Goal: Task Accomplishment & Management: Manage account settings

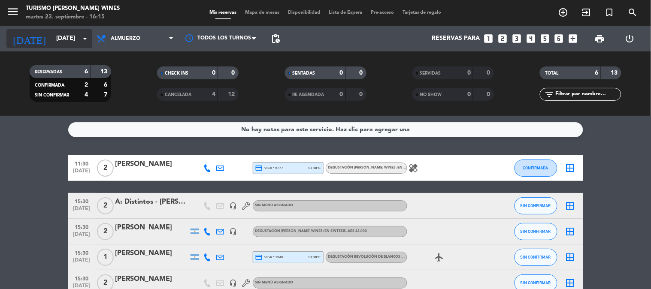
scroll to position [75, 0]
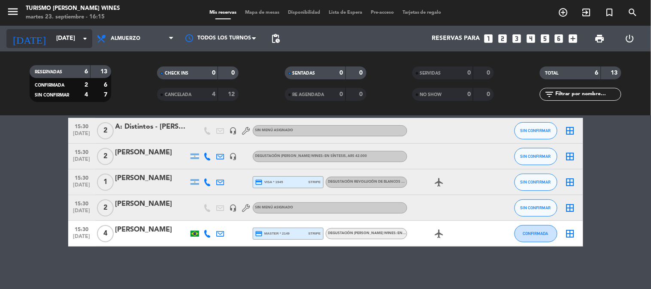
click at [52, 35] on input "[DATE]" at bounding box center [93, 38] width 82 height 15
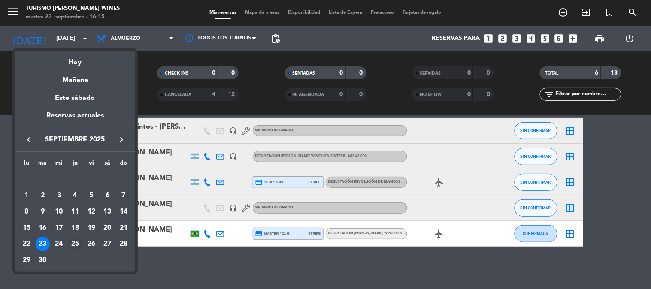
click at [73, 242] on div "25" at bounding box center [75, 244] width 15 height 15
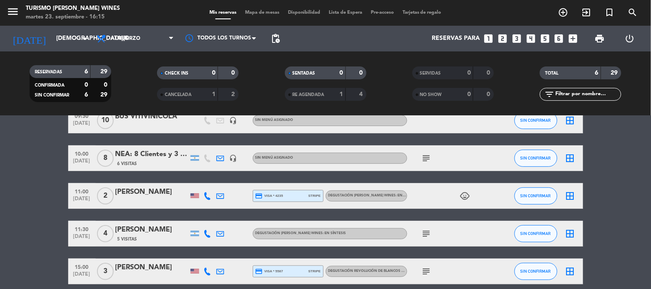
scroll to position [0, 0]
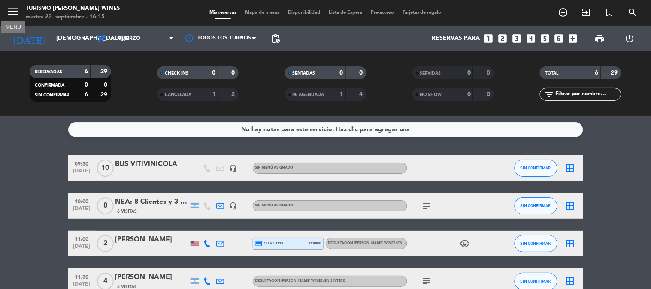
click at [6, 13] on icon "menu" at bounding box center [12, 11] width 13 height 13
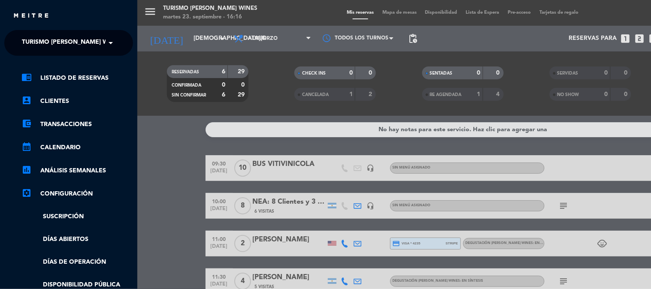
click at [74, 48] on span "Turismo [PERSON_NAME] Wines" at bounding box center [72, 43] width 100 height 18
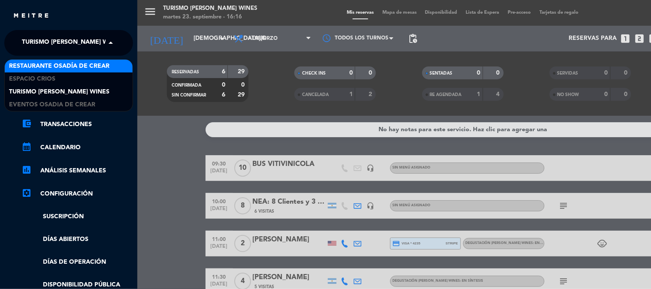
click at [92, 71] on div "Restaurante Osadía de Crear" at bounding box center [69, 66] width 128 height 13
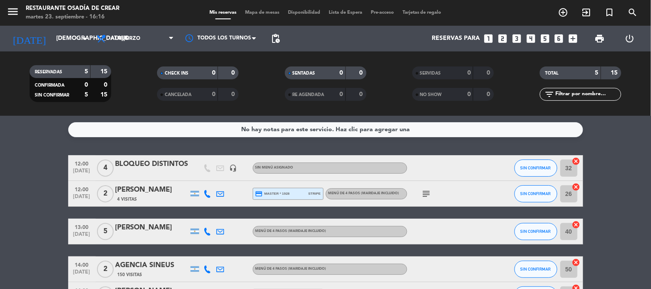
click at [145, 164] on div "BLOQUEO DISTINTOS" at bounding box center [152, 164] width 73 height 11
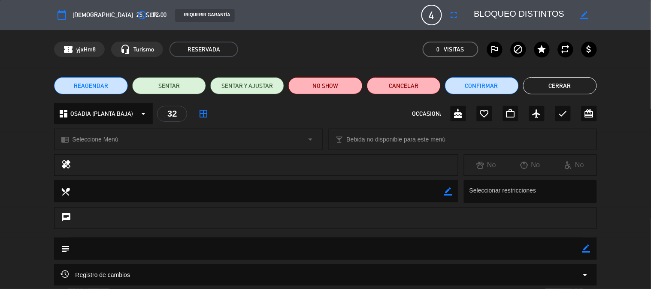
click at [550, 87] on button "Cerrar" at bounding box center [560, 85] width 74 height 17
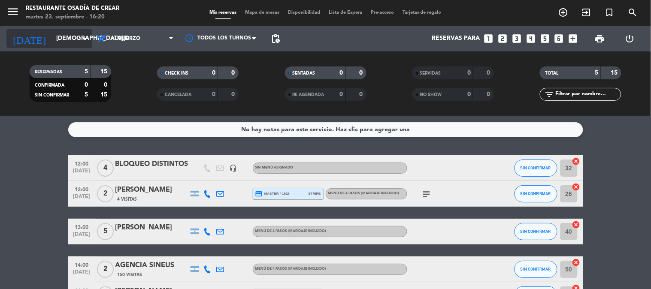
click at [82, 31] on input "[DEMOGRAPHIC_DATA][DATE]" at bounding box center [93, 38] width 82 height 15
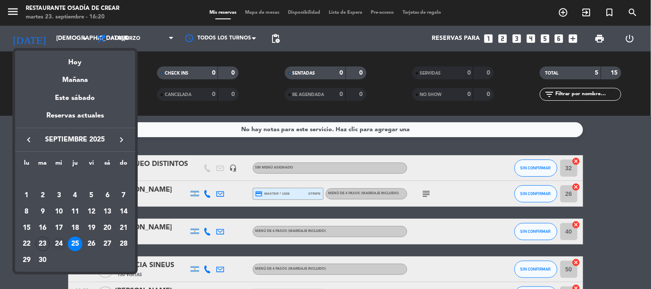
click at [57, 245] on div "24" at bounding box center [59, 244] width 15 height 15
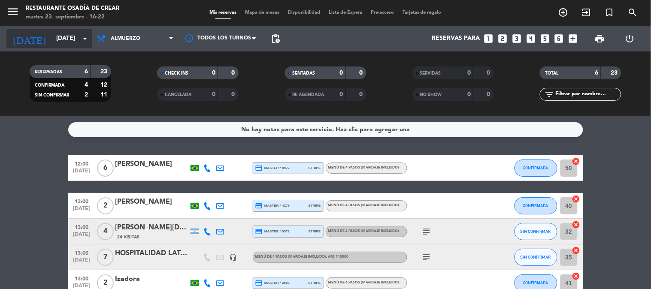
click at [52, 31] on input "[DATE]" at bounding box center [93, 38] width 82 height 15
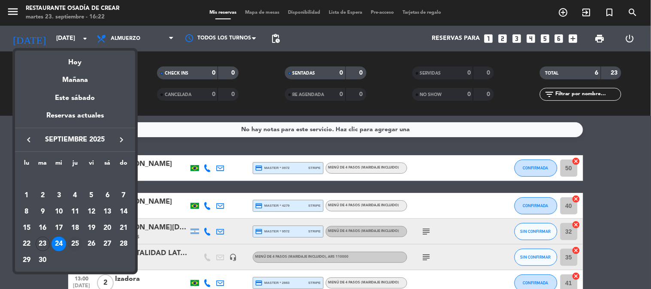
click at [72, 243] on div "25" at bounding box center [75, 244] width 15 height 15
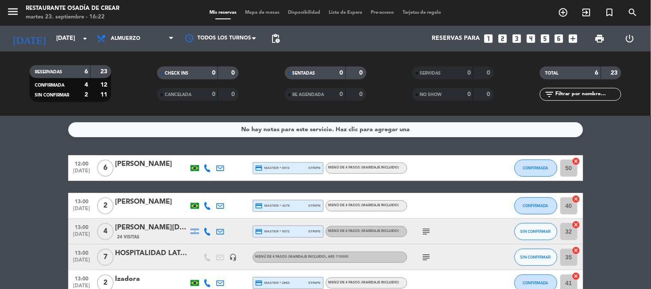
type input "[DEMOGRAPHIC_DATA][DATE]"
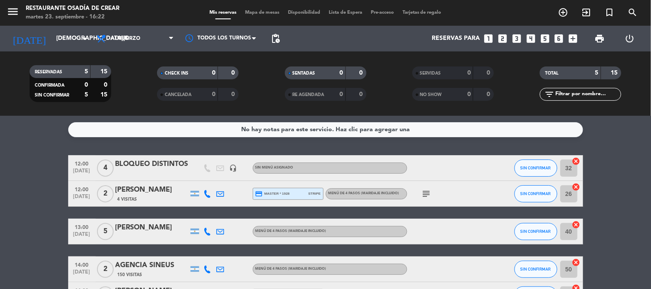
click at [184, 167] on div "BLOQUEO DISTINTOS" at bounding box center [152, 164] width 73 height 11
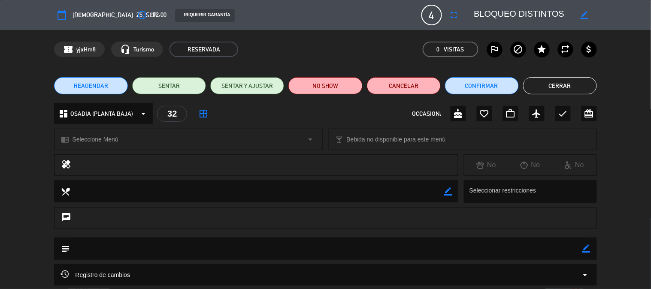
drag, startPoint x: 411, startPoint y: 76, endPoint x: 411, endPoint y: 91, distance: 14.2
click at [411, 78] on div "REAGENDAR SENTAR SENTAR Y AJUSTAR NO SHOW Cancelar Confirmar Cerrar" at bounding box center [325, 86] width 651 height 34
click at [411, 91] on button "Cancelar" at bounding box center [404, 85] width 74 height 17
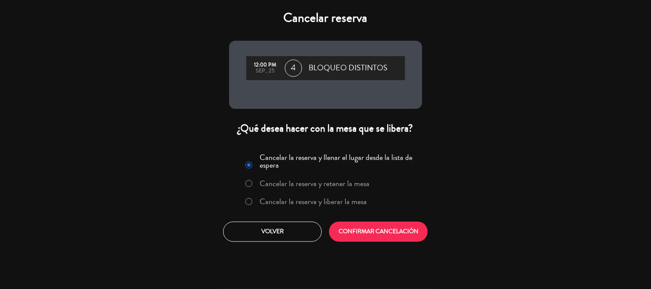
click at [340, 204] on label "Cancelar la reserva y liberar la mesa" at bounding box center [313, 202] width 107 height 8
click at [361, 229] on button "CONFIRMAR CANCELACIÓN" at bounding box center [378, 232] width 99 height 20
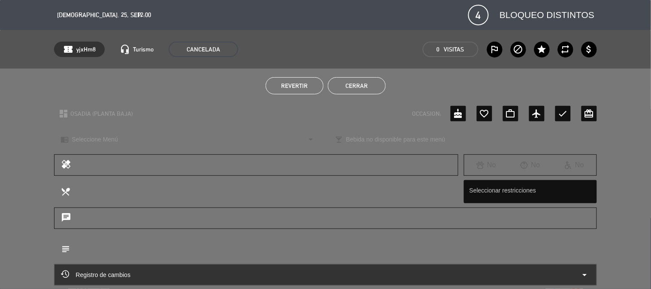
click at [355, 91] on button "Cerrar" at bounding box center [357, 85] width 58 height 17
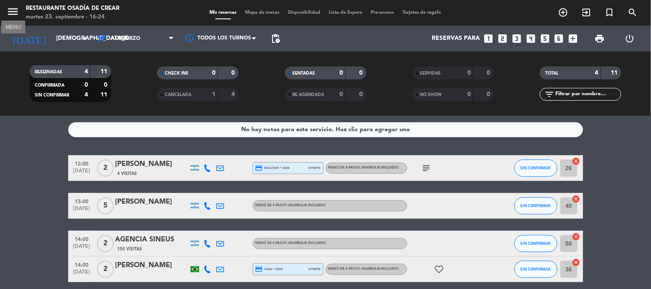
click at [9, 7] on icon "menu" at bounding box center [12, 11] width 13 height 13
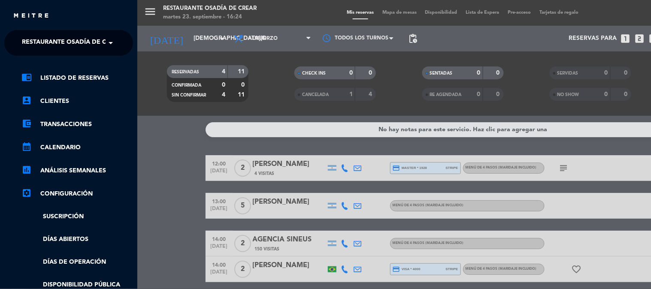
click at [82, 28] on div "close × Restaurante Osadía de Crear × chrome_reader_mode Listado de Reservas ac…" at bounding box center [68, 144] width 137 height 289
click at [82, 37] on span "Restaurante Osadía de Crear" at bounding box center [72, 43] width 100 height 18
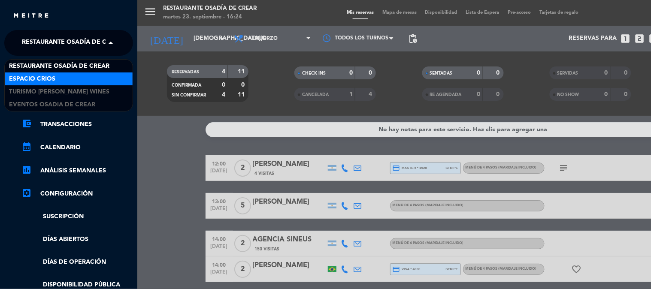
click at [86, 79] on div "Espacio Crios" at bounding box center [69, 79] width 128 height 13
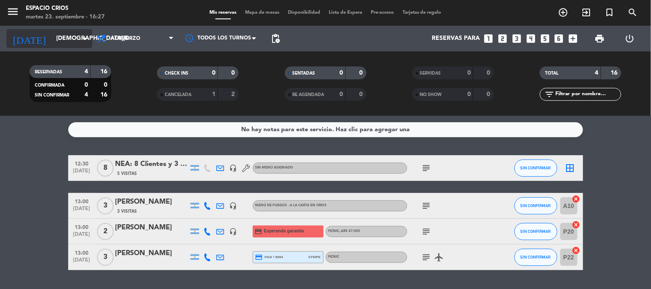
click at [28, 40] on icon "[DATE]" at bounding box center [29, 38] width 46 height 19
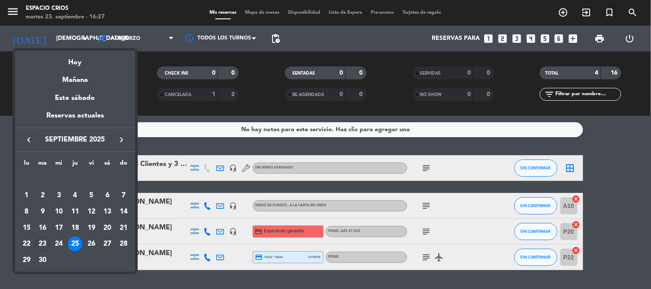
click at [5, 12] on div at bounding box center [325, 144] width 651 height 289
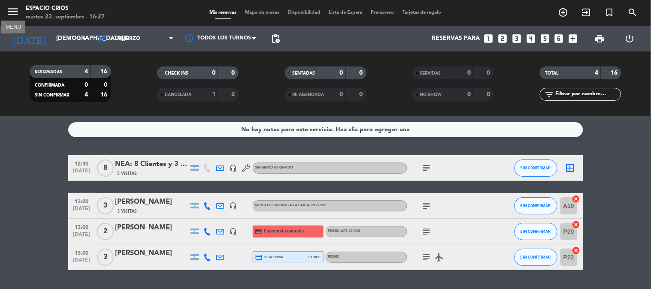
click at [10, 9] on icon "menu" at bounding box center [12, 11] width 13 height 13
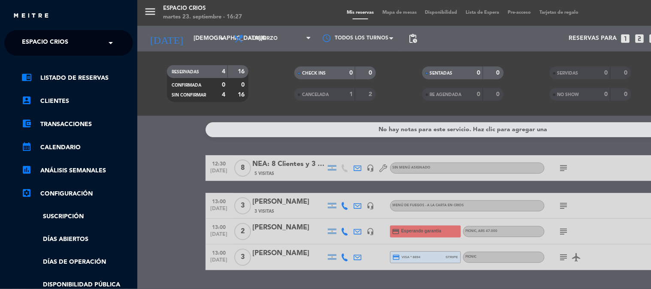
click at [92, 51] on input "text" at bounding box center [69, 43] width 105 height 19
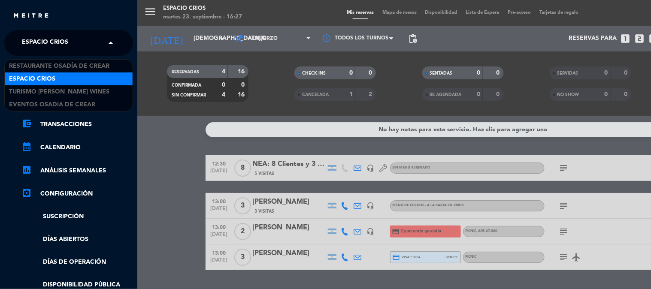
click at [90, 85] on div "Espacio Crios" at bounding box center [69, 79] width 128 height 13
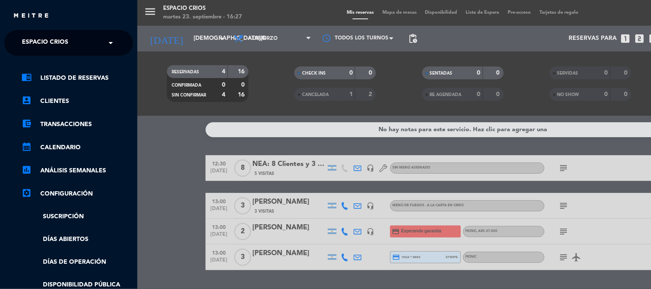
click at [90, 85] on ul "chrome_reader_mode Listado de Reservas account_box Clientes account_balance_wal…" at bounding box center [68, 215] width 129 height 285
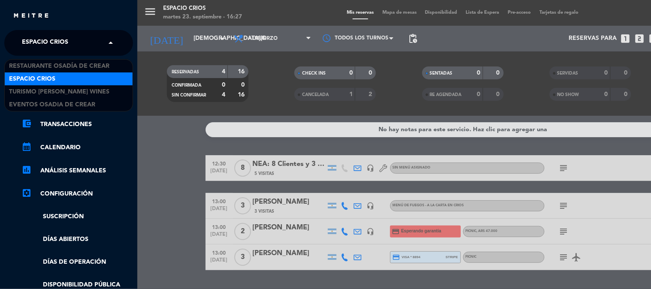
click at [102, 47] on input "text" at bounding box center [69, 43] width 105 height 19
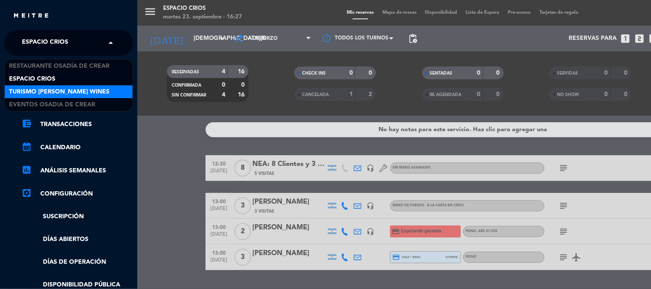
click at [92, 91] on span "Turismo [PERSON_NAME] Wines" at bounding box center [59, 92] width 100 height 10
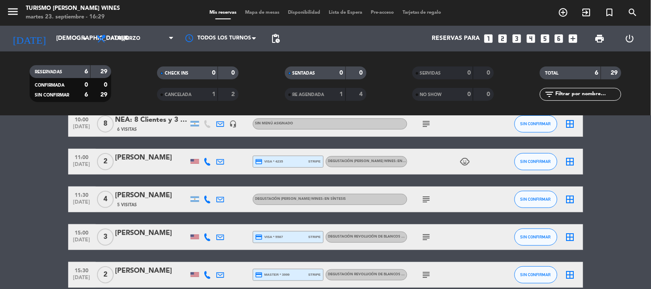
scroll to position [123, 0]
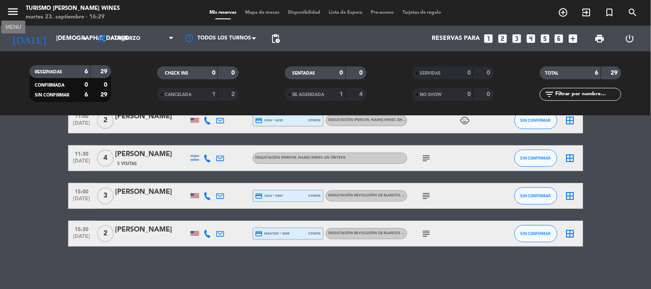
click at [9, 10] on icon "menu" at bounding box center [12, 11] width 13 height 13
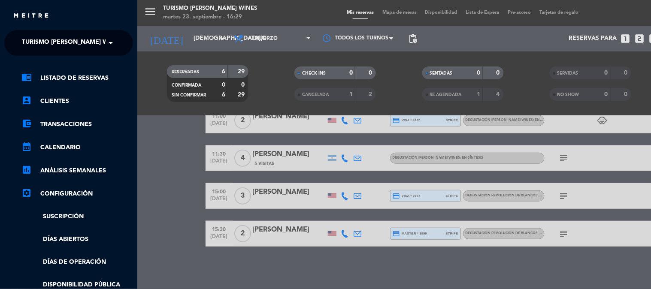
click at [48, 44] on span "Turismo [PERSON_NAME] Wines" at bounding box center [72, 43] width 100 height 18
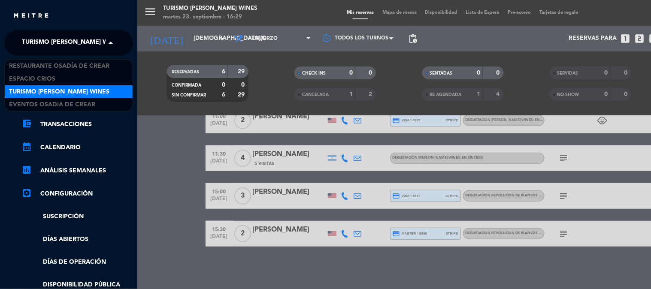
click at [116, 49] on span at bounding box center [113, 43] width 15 height 18
click at [103, 42] on span "Turismo [PERSON_NAME] Wines" at bounding box center [72, 43] width 100 height 18
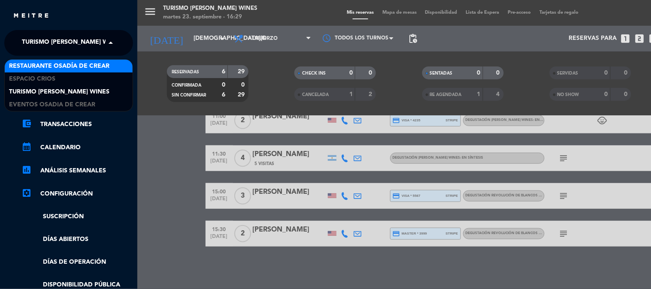
click at [98, 63] on span "Restaurante Osadía de Crear" at bounding box center [59, 66] width 100 height 10
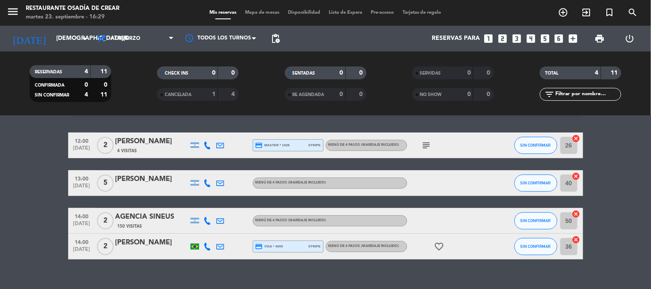
scroll to position [36, 0]
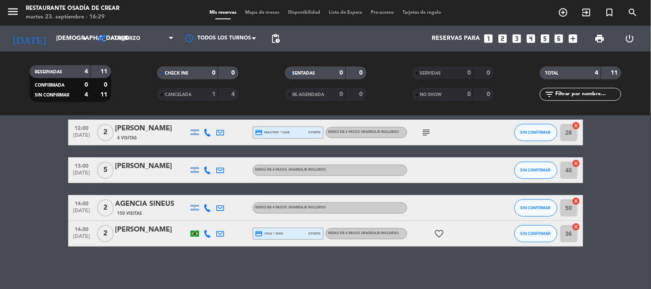
click at [167, 233] on div "[PERSON_NAME]" at bounding box center [152, 230] width 73 height 11
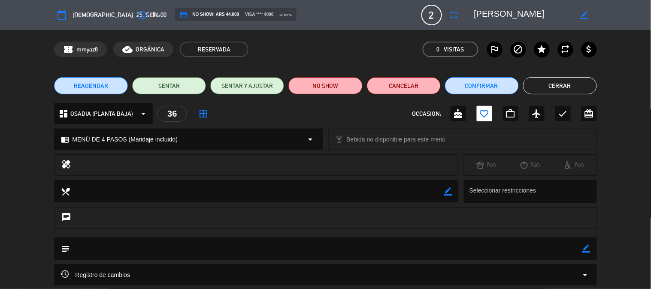
type input "[EMAIL_ADDRESS][DOMAIN_NAME]"
click at [553, 85] on button "Cerrar" at bounding box center [560, 85] width 74 height 17
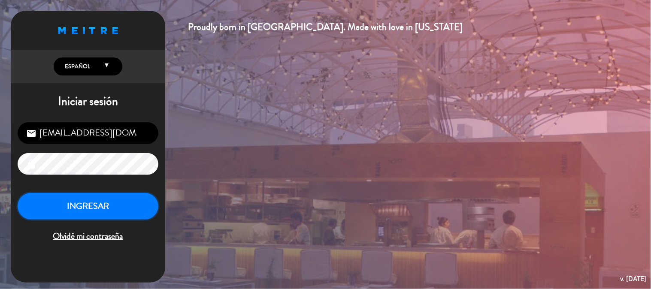
click at [98, 196] on button "INGRESAR" at bounding box center [88, 206] width 141 height 27
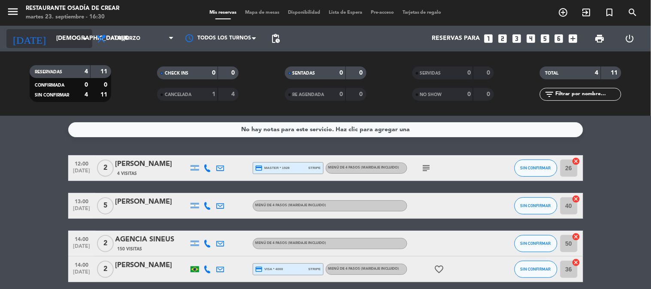
click at [69, 40] on input "[DEMOGRAPHIC_DATA][DATE]" at bounding box center [93, 38] width 82 height 15
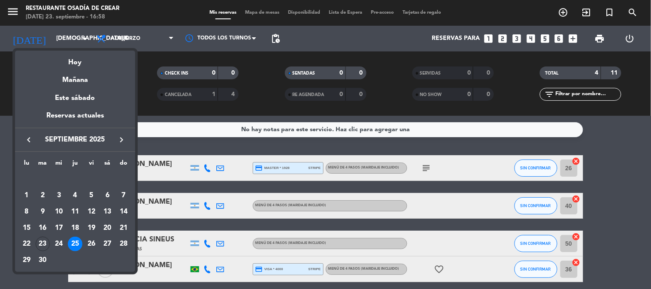
click at [179, 102] on div at bounding box center [325, 144] width 651 height 289
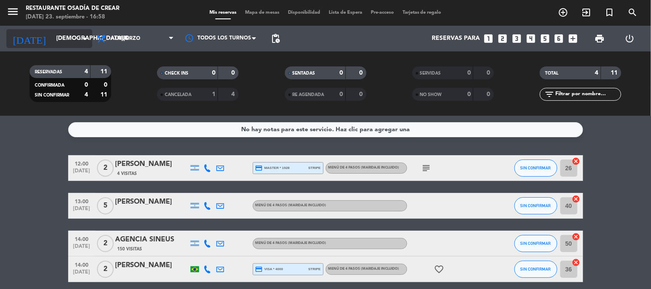
click at [52, 35] on input "[DEMOGRAPHIC_DATA][DATE]" at bounding box center [93, 38] width 82 height 15
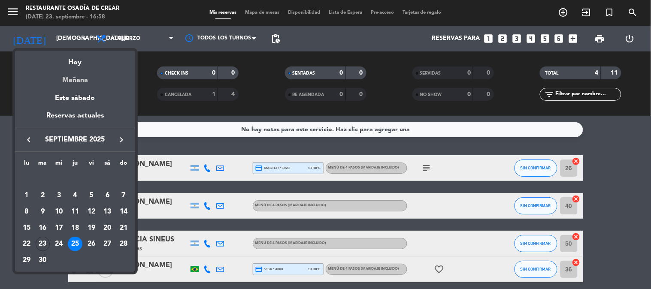
click at [76, 79] on div "Mañana" at bounding box center [75, 77] width 120 height 18
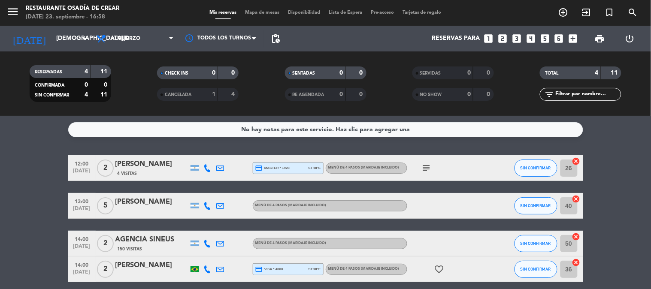
type input "[DATE]"
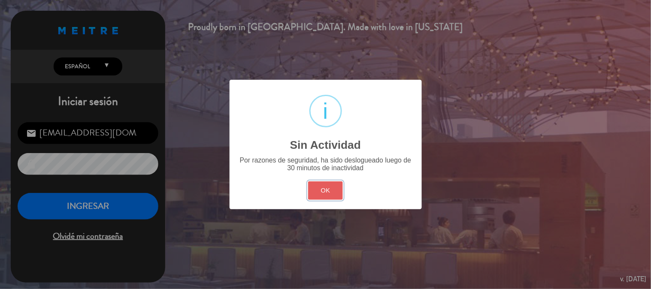
click at [327, 187] on button "OK" at bounding box center [325, 191] width 35 height 18
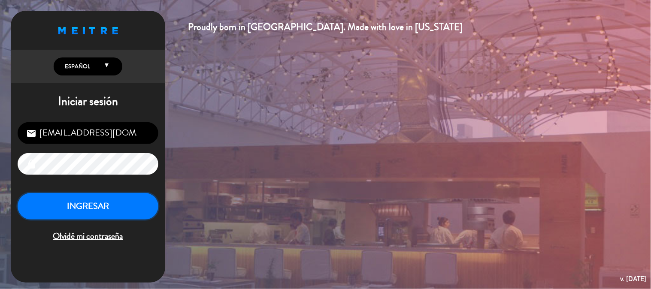
click at [114, 205] on button "INGRESAR" at bounding box center [88, 206] width 141 height 27
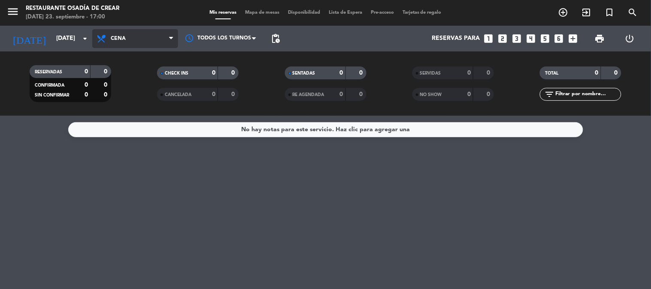
click at [139, 46] on span "Cena" at bounding box center [135, 38] width 86 height 19
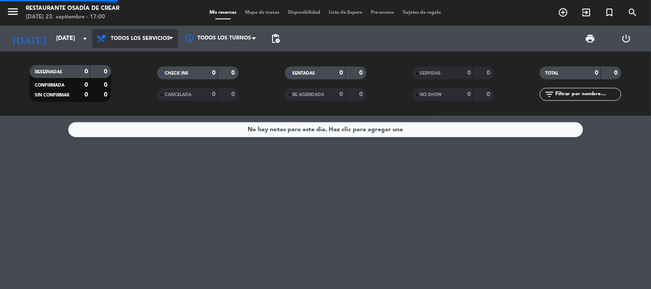
click at [139, 53] on div "menu Restaurante Osadía de Crear [DATE] 23. septiembre - 17:00 Mis reservas Map…" at bounding box center [325, 58] width 651 height 116
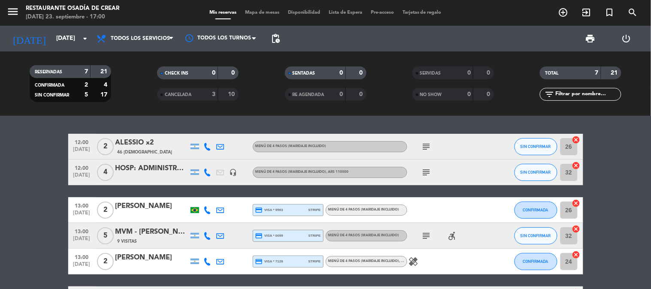
click at [21, 9] on span "menu" at bounding box center [15, 13] width 19 height 20
click at [19, 14] on span "menu" at bounding box center [15, 13] width 19 height 20
click at [11, 14] on icon "menu" at bounding box center [12, 11] width 13 height 13
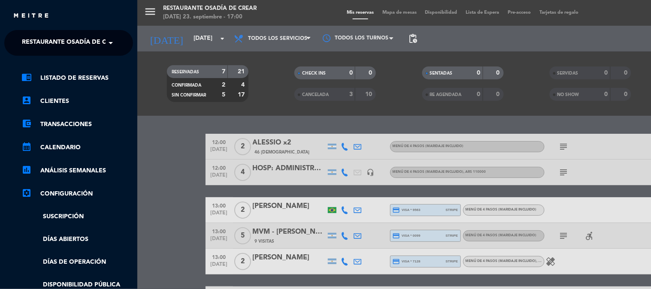
click at [70, 42] on span "Restaurante Osadía de Crear" at bounding box center [72, 43] width 100 height 18
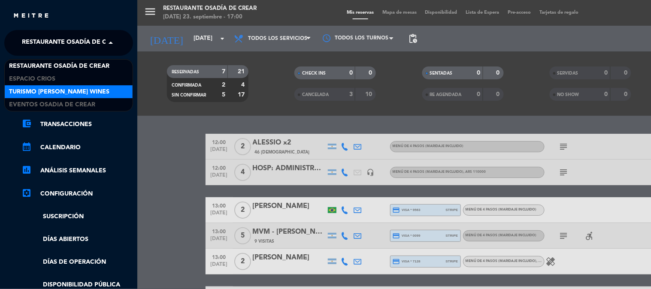
click at [63, 93] on span "Turismo [PERSON_NAME] Wines" at bounding box center [59, 92] width 100 height 10
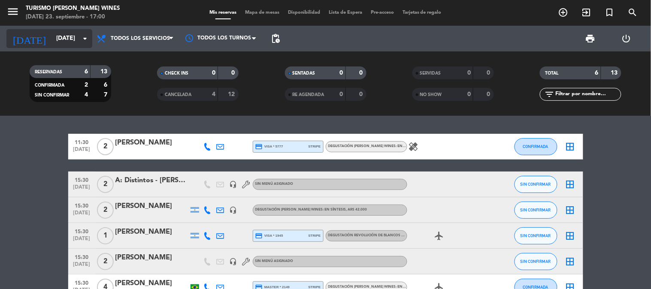
click at [52, 43] on input "[DATE]" at bounding box center [93, 38] width 82 height 15
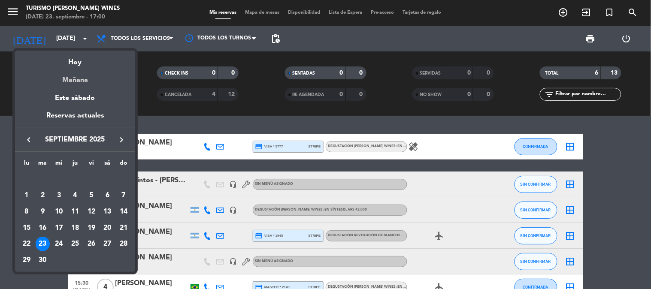
click at [75, 85] on div "Mañana" at bounding box center [75, 77] width 120 height 18
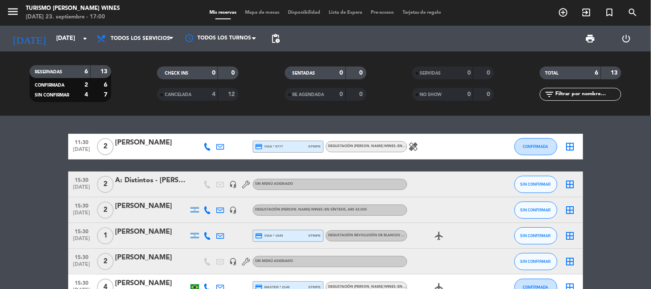
type input "[DATE]"
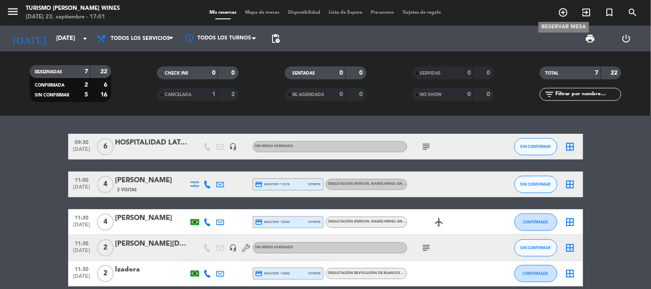
click at [563, 10] on icon "add_circle_outline" at bounding box center [564, 12] width 10 height 10
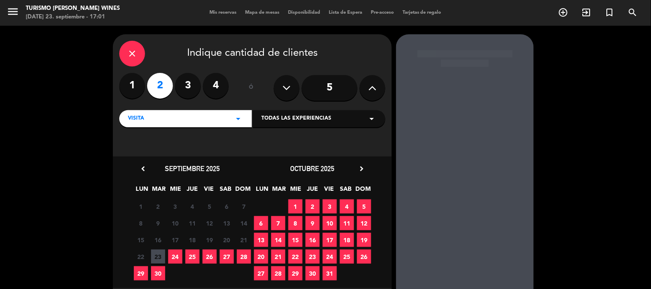
click at [185, 117] on div "VISITA arrow_drop_down" at bounding box center [185, 118] width 133 height 17
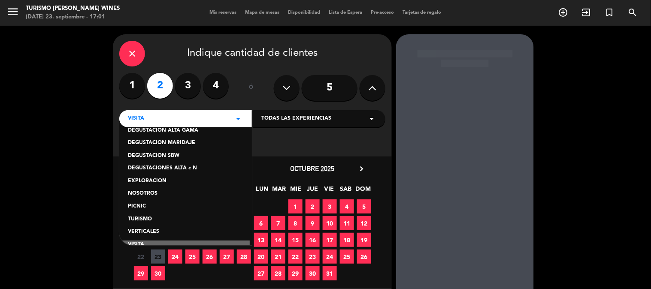
scroll to position [72, 0]
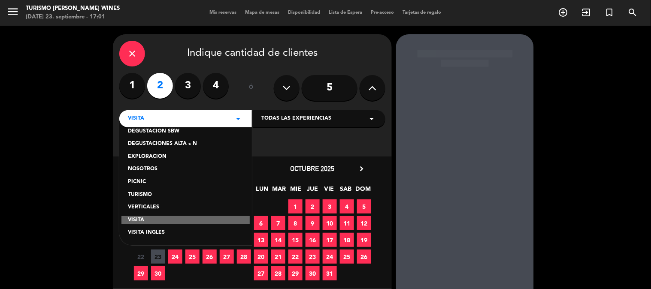
click at [152, 194] on div "TURISMO" at bounding box center [186, 195] width 116 height 9
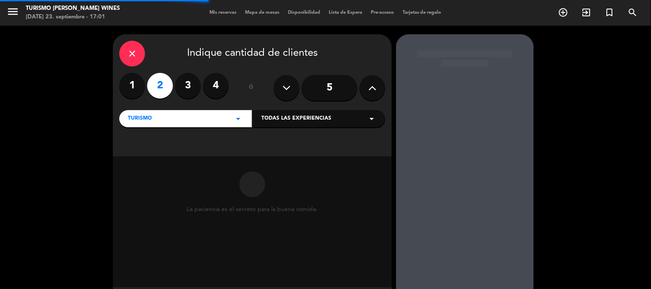
click at [223, 82] on label "4" at bounding box center [216, 86] width 26 height 26
click at [289, 112] on div "Todas las experiencias arrow_drop_down" at bounding box center [319, 118] width 133 height 17
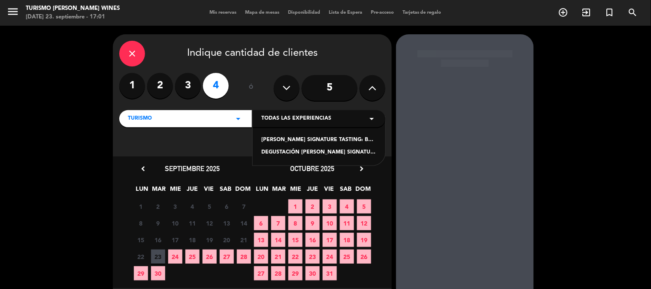
click at [216, 120] on div "TURISMO arrow_drop_down" at bounding box center [185, 118] width 133 height 17
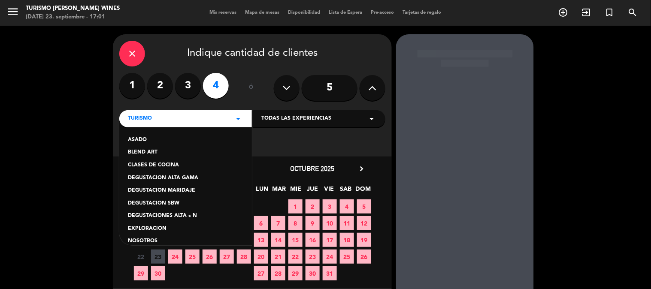
click at [188, 178] on div "DEGUSTACION ALTA GAMA" at bounding box center [186, 178] width 116 height 9
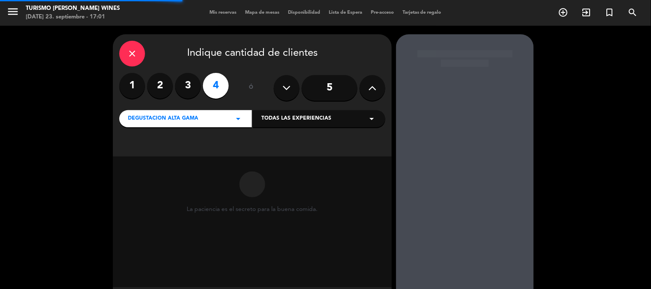
click at [307, 110] on div "Todas las experiencias arrow_drop_down" at bounding box center [319, 118] width 133 height 17
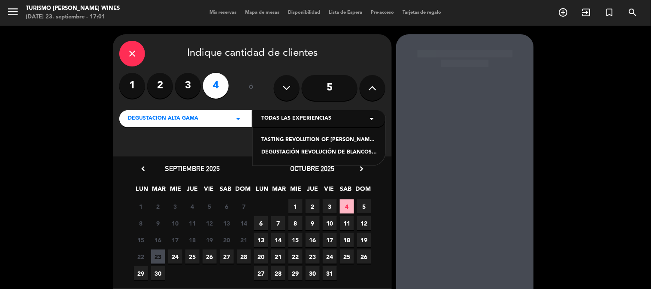
click at [187, 119] on span "DEGUSTACION ALTA GAMA" at bounding box center [163, 119] width 70 height 9
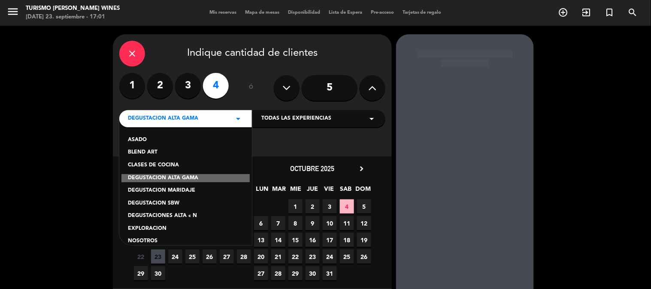
click at [192, 214] on div "DEGUSTACIONES ALTA c N" at bounding box center [186, 216] width 116 height 9
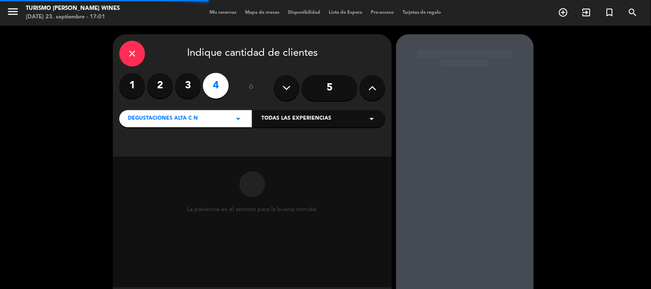
click at [319, 120] on span "Todas las experiencias" at bounding box center [296, 119] width 70 height 9
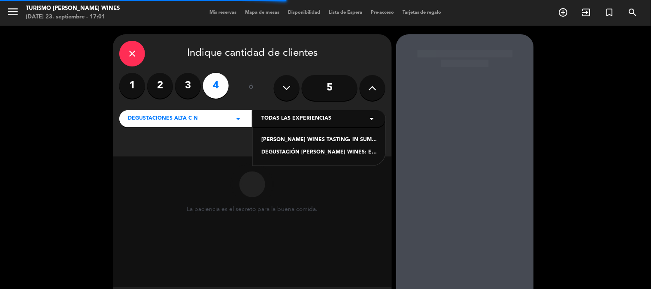
click at [316, 140] on div "[PERSON_NAME] WINES TASTING: IN SUMMARY - ENGLISH LANGUAGE" at bounding box center [319, 140] width 116 height 9
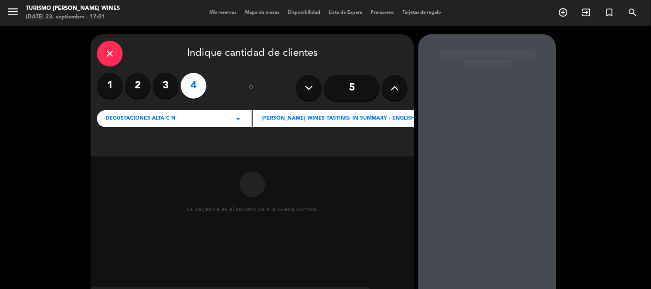
click at [316, 119] on span "[PERSON_NAME] WINES TASTING: IN SUMMARY - ENGLISH LANGUAGE" at bounding box center [353, 119] width 185 height 9
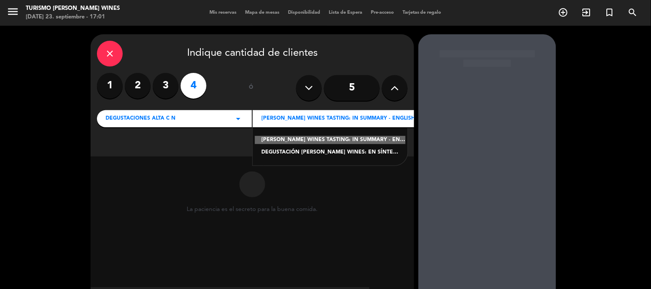
click at [305, 151] on div "DEGUSTACIÓN [PERSON_NAME] WINES: EN SÍNTESIS" at bounding box center [330, 153] width 138 height 9
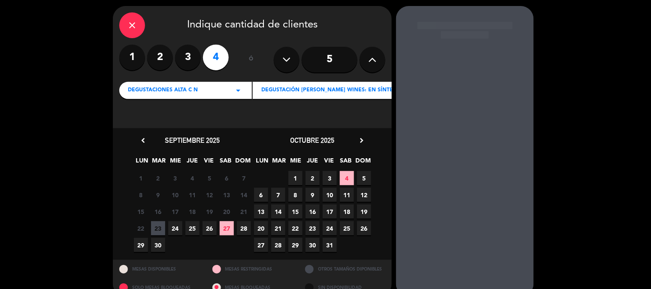
scroll to position [44, 0]
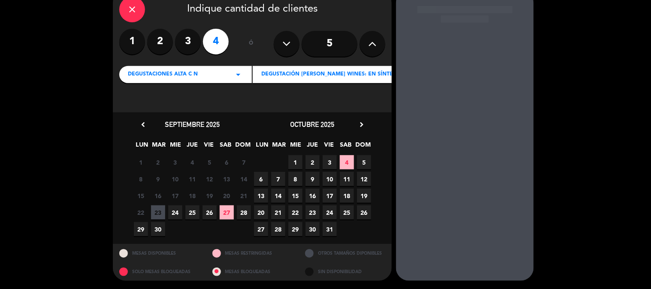
click at [174, 213] on span "24" at bounding box center [175, 213] width 14 height 14
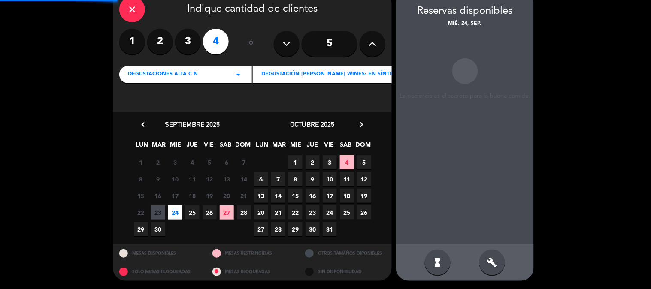
scroll to position [34, 0]
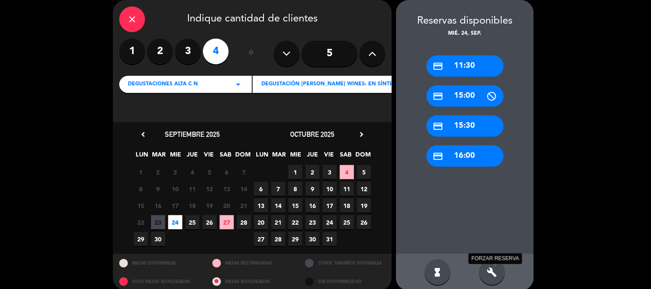
click at [490, 273] on icon "build" at bounding box center [492, 272] width 10 height 10
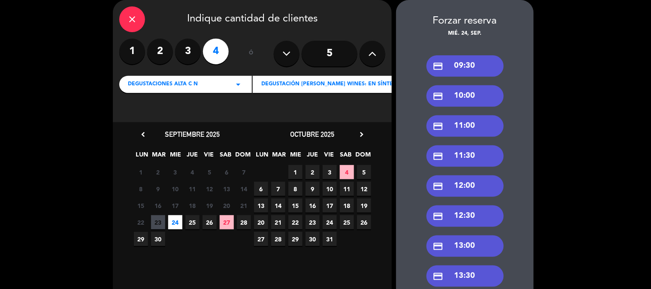
click at [475, 94] on div "credit_card 10:00" at bounding box center [465, 95] width 77 height 21
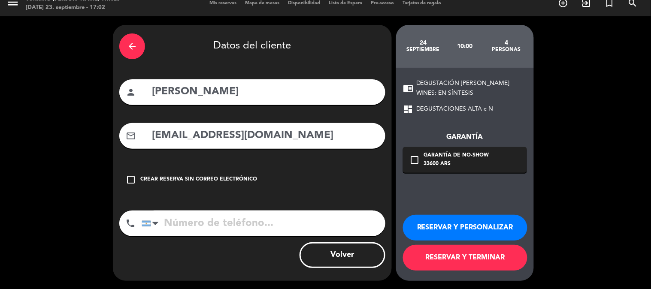
drag, startPoint x: 258, startPoint y: 97, endPoint x: 114, endPoint y: 82, distance: 144.6
click at [114, 82] on div "arrow_back Datos del cliente person [PERSON_NAME] mail_outline [EMAIL_ADDRESS][…" at bounding box center [252, 153] width 279 height 256
type input "Hospitalidad - Quimera"
drag, startPoint x: 258, startPoint y: 137, endPoint x: 75, endPoint y: 123, distance: 183.4
click at [76, 122] on div "arrow_back Datos del cliente person Hospitalidad - Quimera mail_outline [EMAIL_…" at bounding box center [325, 153] width 651 height 274
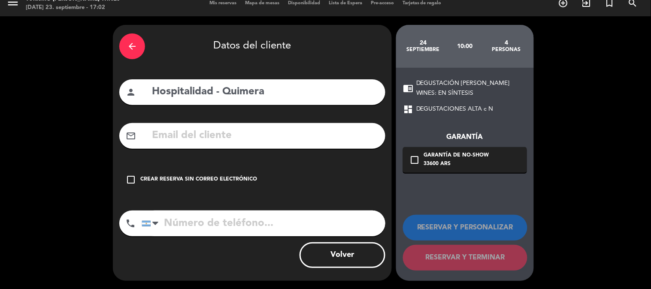
click at [204, 174] on div "check_box_outline_blank Crear reserva sin correo electrónico" at bounding box center [252, 180] width 266 height 26
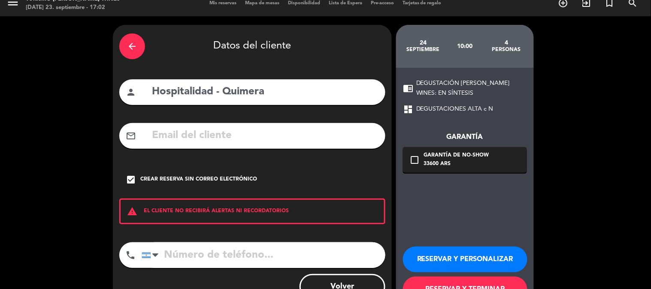
scroll to position [41, 0]
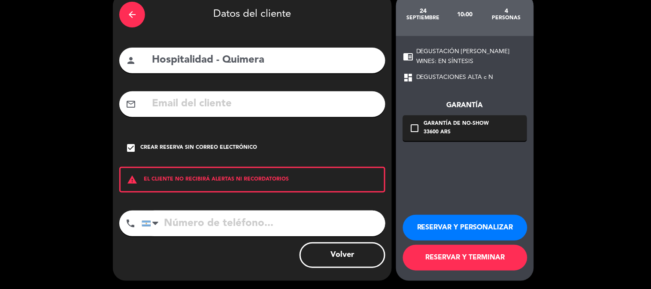
click at [459, 260] on button "RESERVAR Y TERMINAR" at bounding box center [465, 258] width 125 height 26
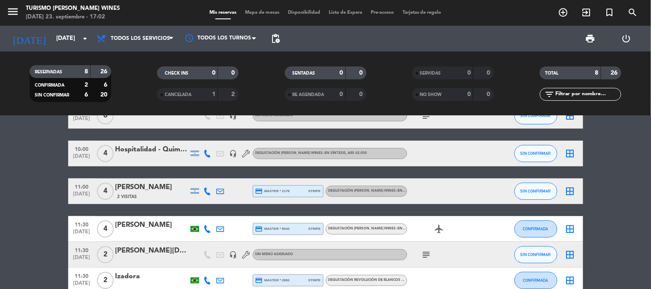
scroll to position [48, 0]
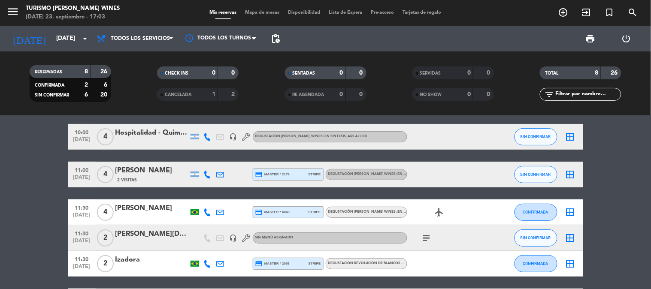
click at [28, 177] on bookings-row "09:30 [DATE] 6 HOSPITALIDAD LATAM Airlines headset_mic Sin menú asignado subjec…" at bounding box center [325, 213] width 651 height 254
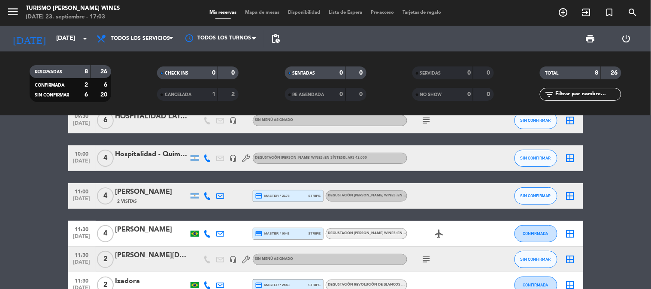
scroll to position [0, 0]
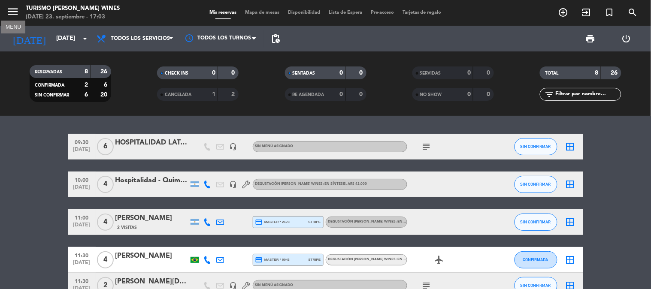
click at [19, 13] on icon "menu" at bounding box center [12, 11] width 13 height 13
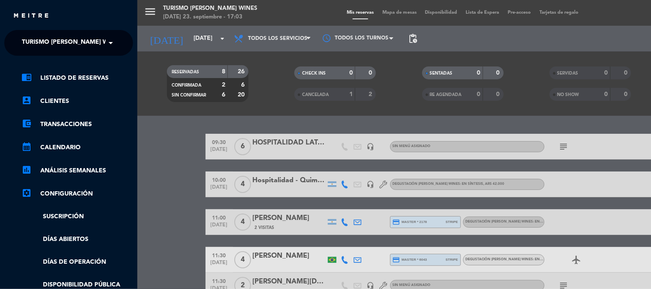
click at [40, 39] on span "Turismo [PERSON_NAME] Wines" at bounding box center [72, 43] width 100 height 18
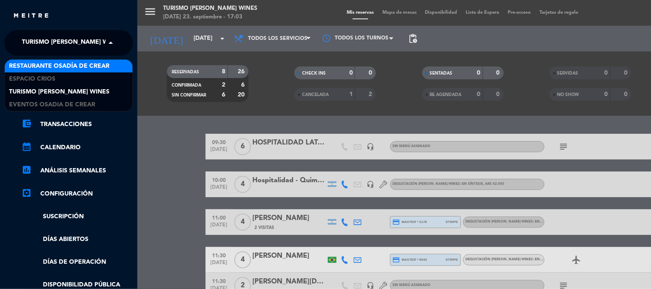
click at [43, 63] on span "Restaurante Osadía de Crear" at bounding box center [59, 66] width 100 height 10
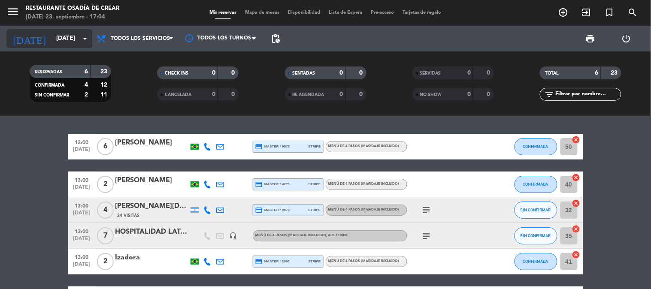
click at [55, 42] on input "[DATE]" at bounding box center [93, 38] width 82 height 15
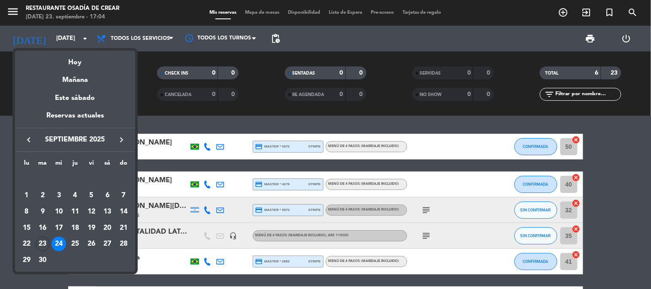
click at [152, 106] on div at bounding box center [325, 144] width 651 height 289
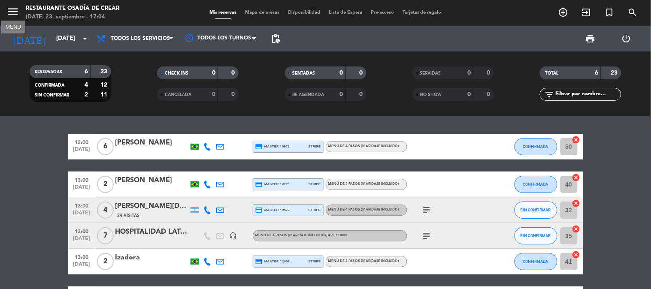
click at [19, 12] on icon "menu" at bounding box center [12, 11] width 13 height 13
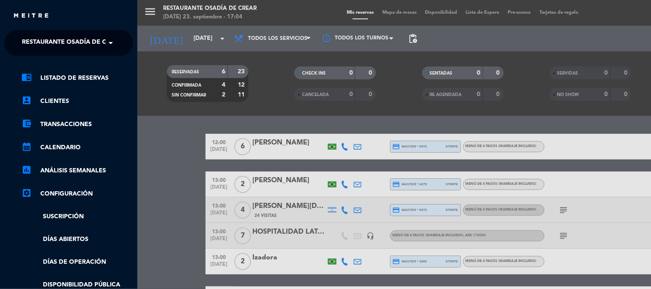
click at [52, 19] on div "close" at bounding box center [72, 16] width 118 height 11
click at [53, 40] on span "Restaurante Osadía de Crear" at bounding box center [72, 43] width 100 height 18
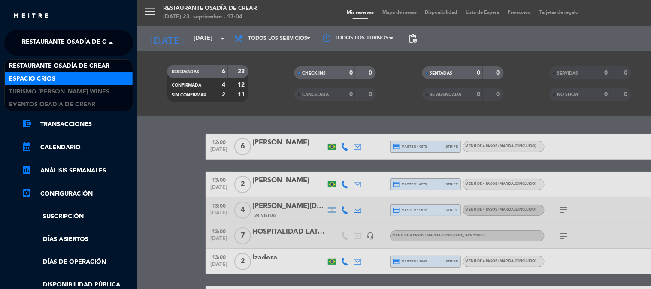
click at [61, 82] on div "Espacio Crios" at bounding box center [69, 79] width 128 height 13
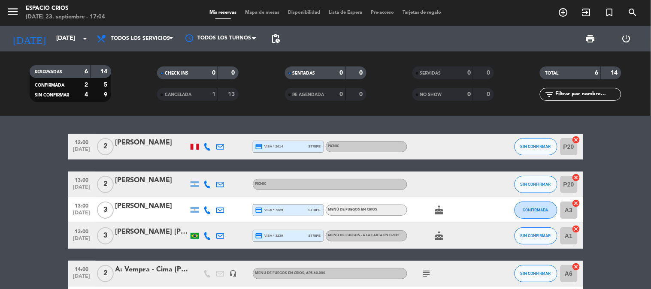
scroll to position [48, 0]
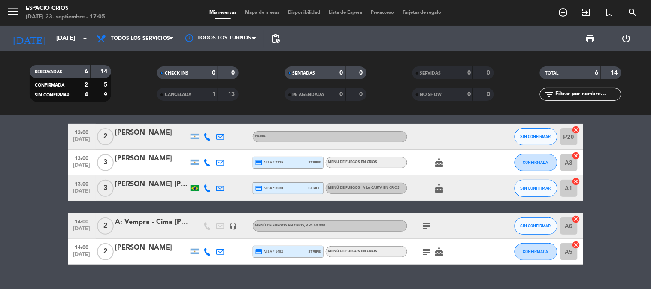
click at [431, 254] on icon "subject" at bounding box center [427, 252] width 10 height 10
click at [424, 251] on icon "subject" at bounding box center [427, 252] width 10 height 10
click at [164, 251] on div "[PERSON_NAME]" at bounding box center [152, 248] width 73 height 11
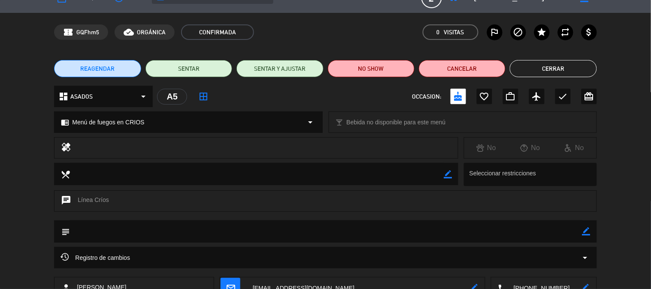
scroll to position [0, 0]
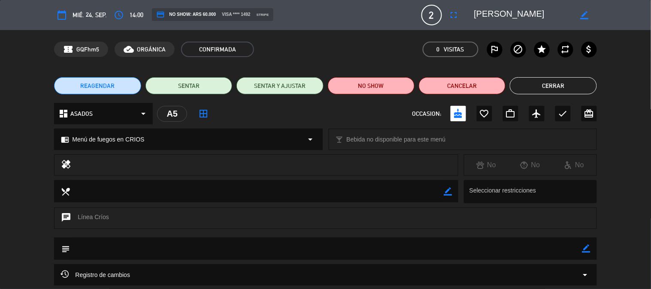
click at [519, 88] on button "Cerrar" at bounding box center [553, 85] width 87 height 17
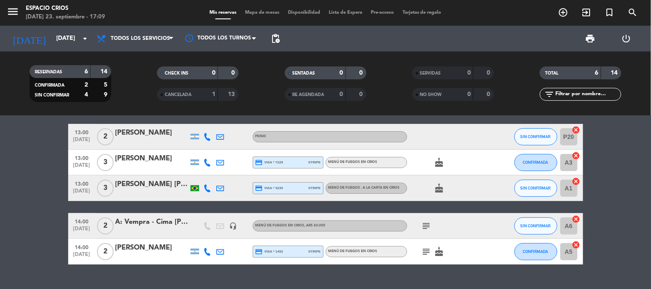
click at [207, 249] on icon at bounding box center [208, 252] width 8 height 8
click at [200, 237] on span "Copiar" at bounding box center [201, 237] width 18 height 9
click at [39, 222] on bookings-row "12:00 [DATE] [DATE][PERSON_NAME] credit_card visa * 2014 stripe PICNIC SIN CONF…" at bounding box center [325, 175] width 651 height 179
click at [423, 247] on icon "subject" at bounding box center [427, 252] width 10 height 10
click at [11, 191] on bookings-row "12:00 [DATE] [DATE][PERSON_NAME] credit_card visa * 2014 stripe PICNIC SIN CONF…" at bounding box center [325, 175] width 651 height 179
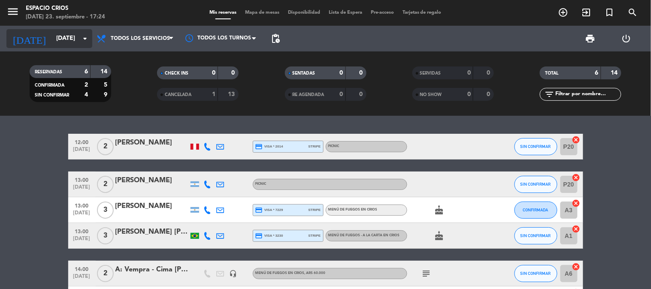
click at [52, 36] on input "[DATE]" at bounding box center [93, 38] width 82 height 15
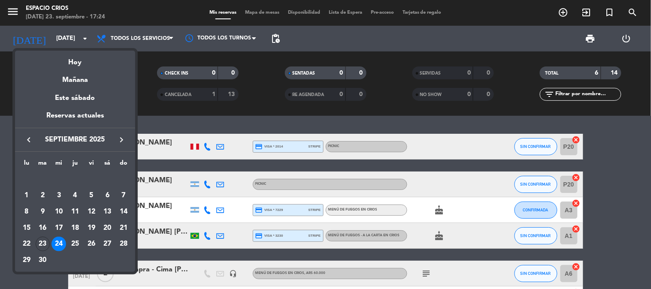
click at [5, 61] on div at bounding box center [325, 144] width 651 height 289
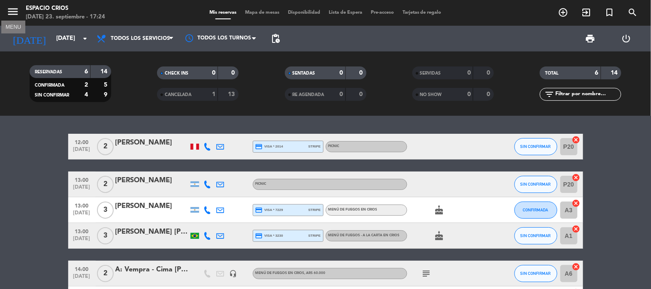
click at [9, 12] on icon "menu" at bounding box center [12, 11] width 13 height 13
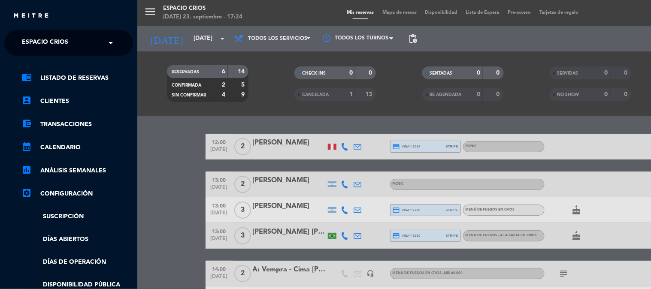
click at [60, 39] on span "Espacio Crios" at bounding box center [45, 43] width 46 height 18
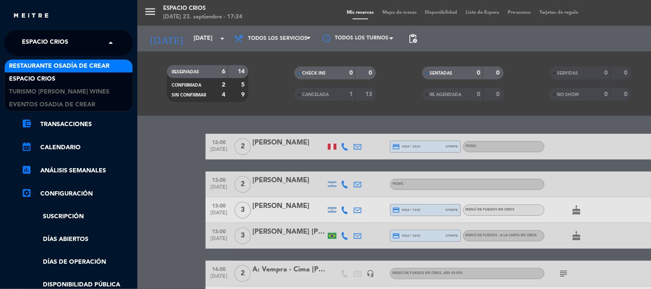
click at [63, 69] on span "Restaurante Osadía de Crear" at bounding box center [59, 66] width 100 height 10
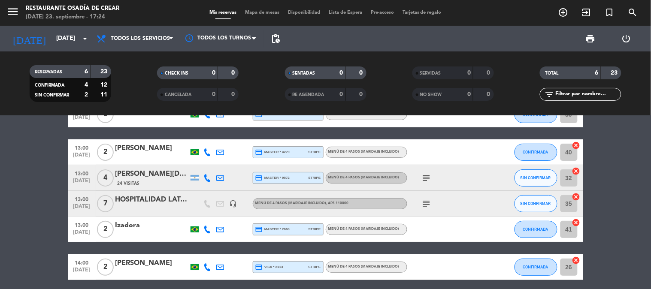
scroll to position [48, 0]
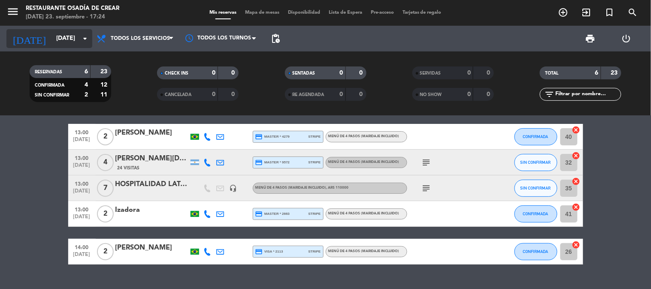
click at [66, 41] on input "[DATE]" at bounding box center [93, 38] width 82 height 15
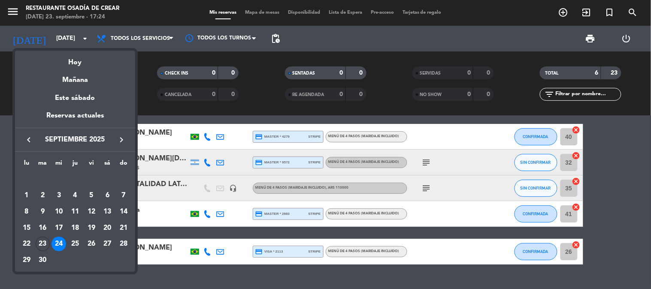
click at [117, 138] on icon "keyboard_arrow_right" at bounding box center [121, 140] width 10 height 10
click at [96, 212] on div "10" at bounding box center [91, 212] width 15 height 15
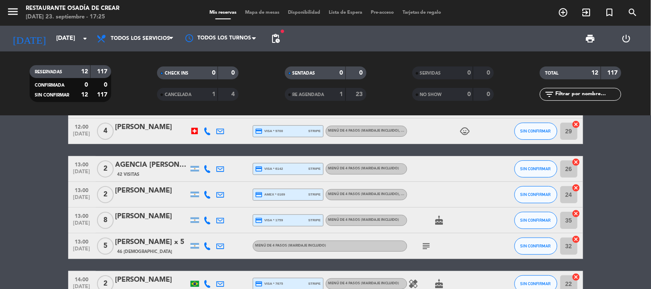
scroll to position [0, 0]
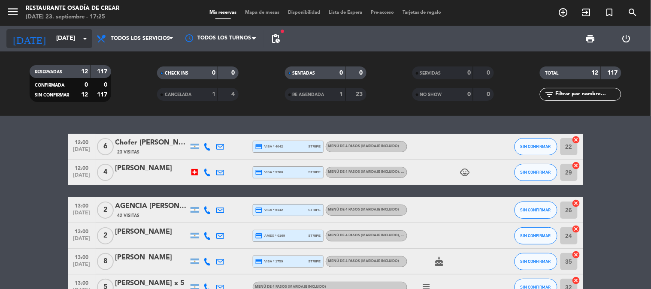
click at [57, 44] on input "[DATE]" at bounding box center [93, 38] width 82 height 15
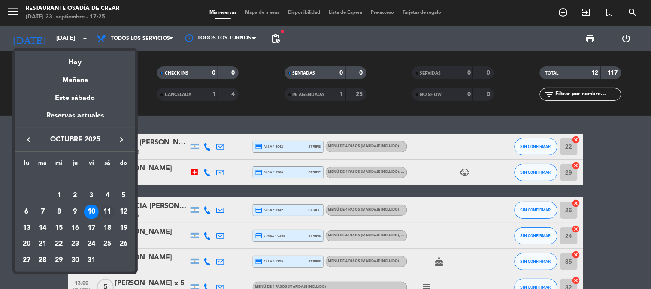
click at [104, 212] on div "11" at bounding box center [107, 212] width 15 height 15
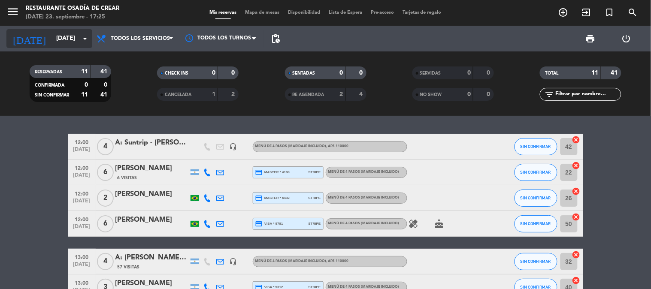
click at [59, 39] on input "[DATE]" at bounding box center [93, 38] width 82 height 15
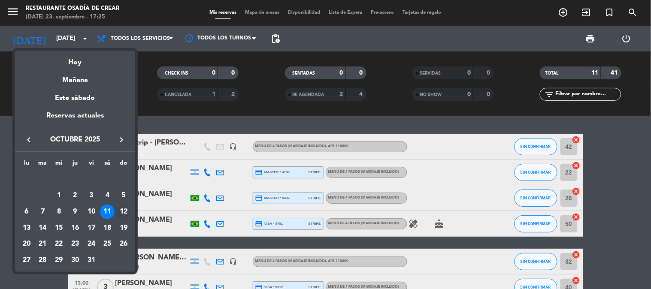
click at [128, 214] on div "12" at bounding box center [123, 212] width 15 height 15
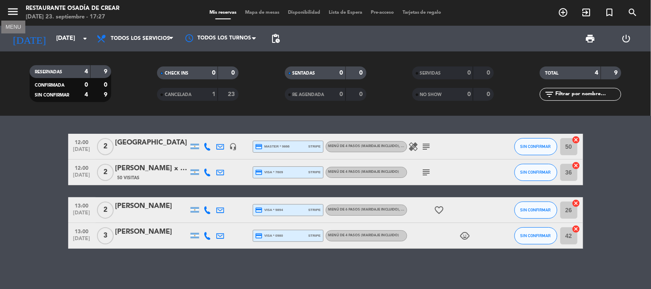
click at [9, 14] on icon "menu" at bounding box center [12, 11] width 13 height 13
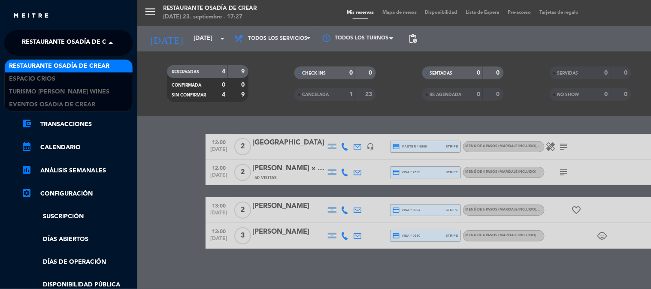
click at [36, 49] on span "Restaurante Osadía de Crear" at bounding box center [72, 43] width 100 height 18
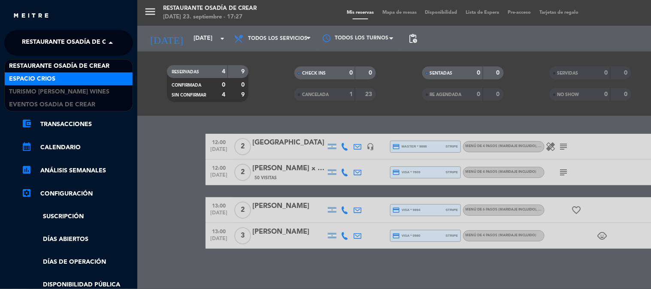
click at [37, 76] on span "Espacio Crios" at bounding box center [32, 79] width 46 height 10
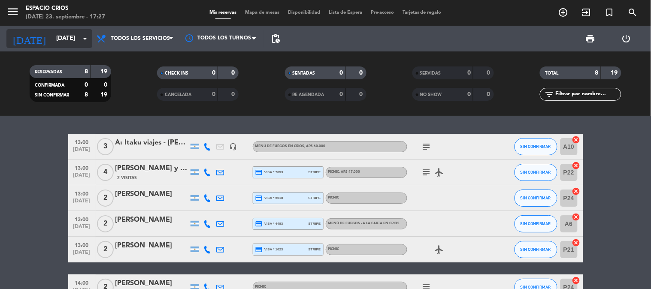
click at [53, 39] on input "[DATE]" at bounding box center [93, 38] width 82 height 15
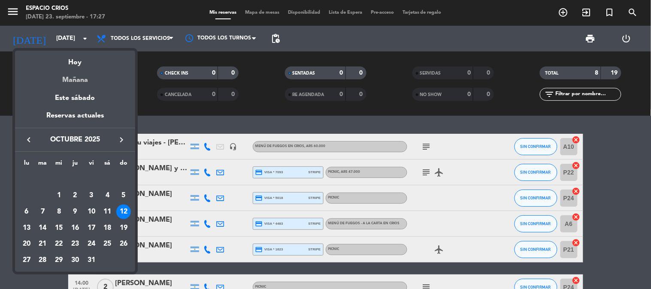
click at [76, 79] on div "Mañana" at bounding box center [75, 77] width 120 height 18
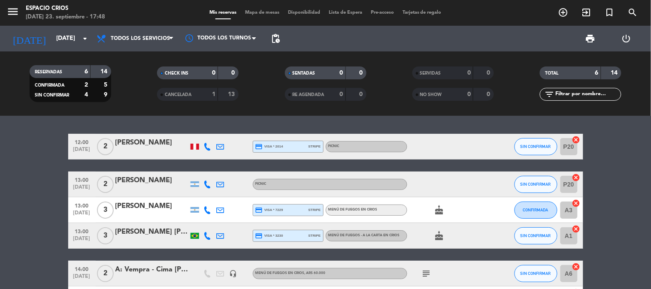
click at [178, 95] on span "CANCELADA" at bounding box center [178, 95] width 27 height 4
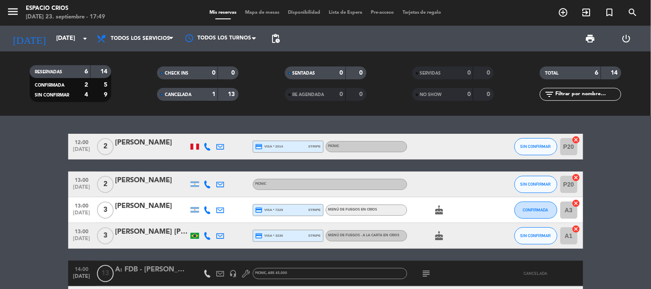
click at [188, 93] on span "CANCELADA" at bounding box center [178, 95] width 27 height 4
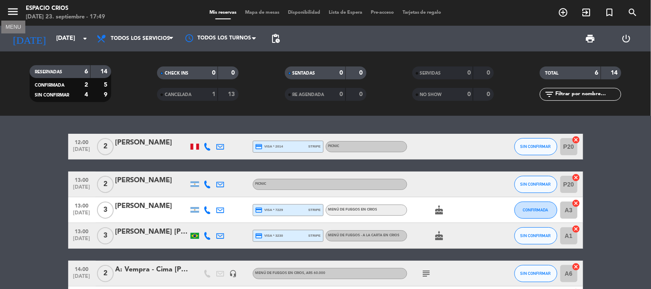
click at [7, 8] on icon "menu" at bounding box center [12, 11] width 13 height 13
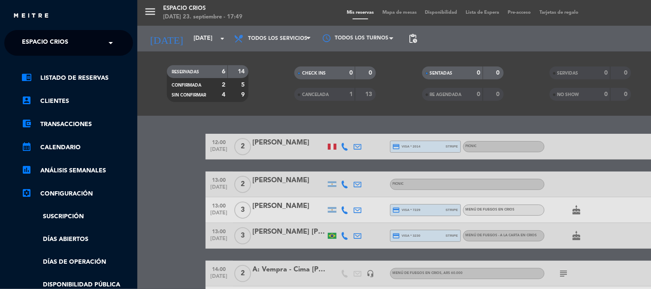
click at [42, 39] on span "Espacio Crios" at bounding box center [45, 43] width 46 height 18
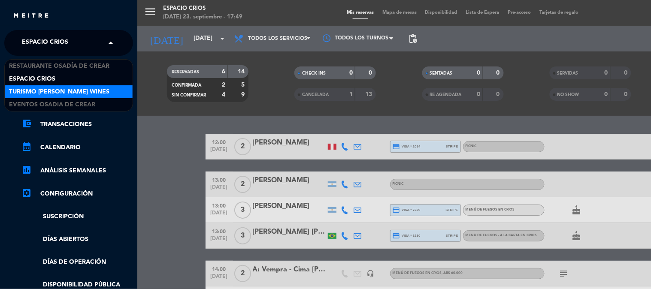
click at [51, 93] on span "Turismo [PERSON_NAME] Wines" at bounding box center [59, 92] width 100 height 10
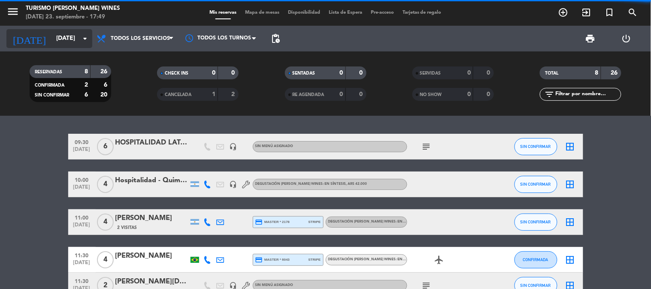
click at [52, 41] on input "[DATE]" at bounding box center [93, 38] width 82 height 15
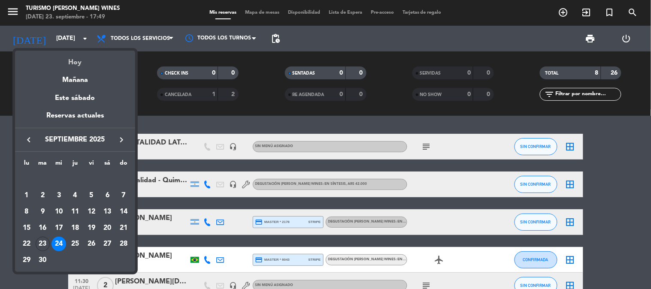
click at [70, 62] on div "Hoy" at bounding box center [75, 60] width 120 height 18
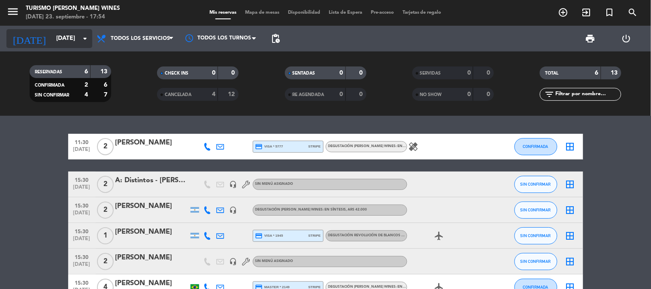
click at [58, 39] on input "[DATE]" at bounding box center [93, 38] width 82 height 15
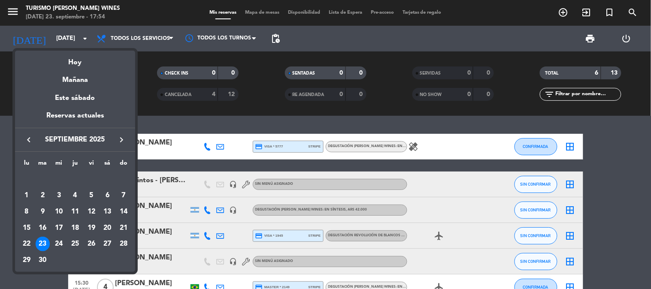
click at [123, 142] on icon "keyboard_arrow_right" at bounding box center [121, 140] width 10 height 10
click at [87, 242] on div "24" at bounding box center [91, 244] width 15 height 15
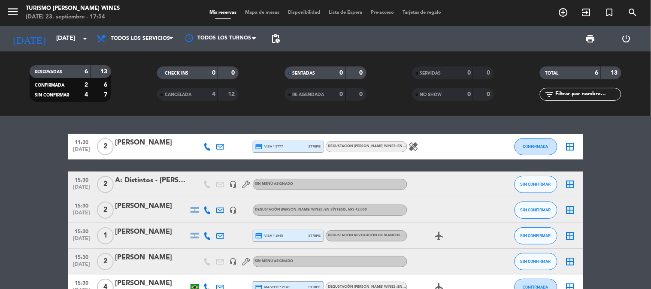
type input "[DATE]"
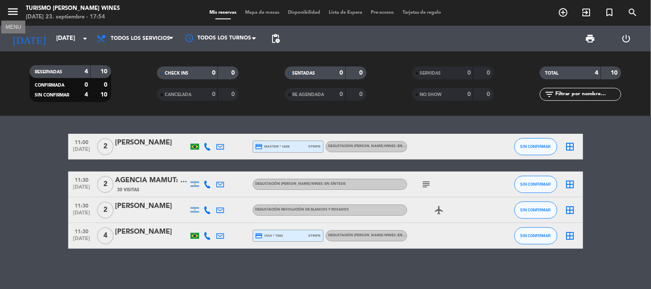
click at [6, 10] on icon "menu" at bounding box center [12, 11] width 13 height 13
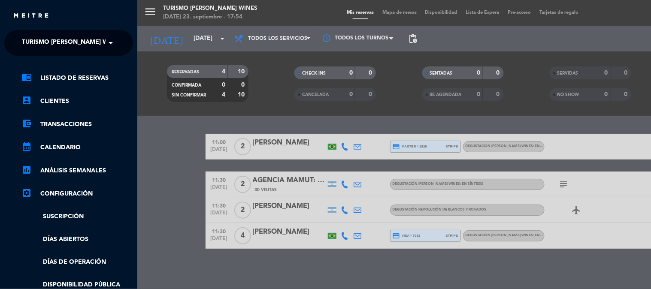
click at [60, 39] on span "Turismo [PERSON_NAME] Wines" at bounding box center [72, 43] width 100 height 18
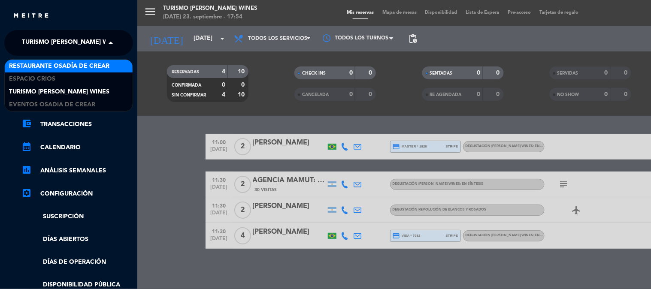
click at [65, 72] on div "Restaurante Osadía de Crear" at bounding box center [69, 66] width 128 height 13
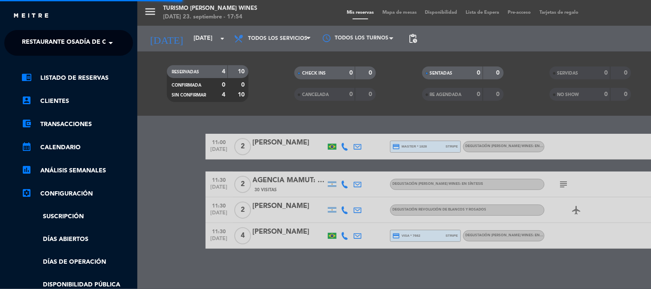
click at [61, 47] on div "close × Restaurante Osadía de Crear × chrome_reader_mode Listado de Reservas ac…" at bounding box center [325, 144] width 651 height 289
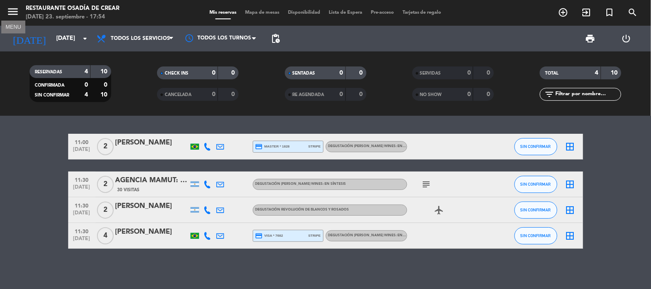
click at [8, 13] on icon "menu" at bounding box center [12, 11] width 13 height 13
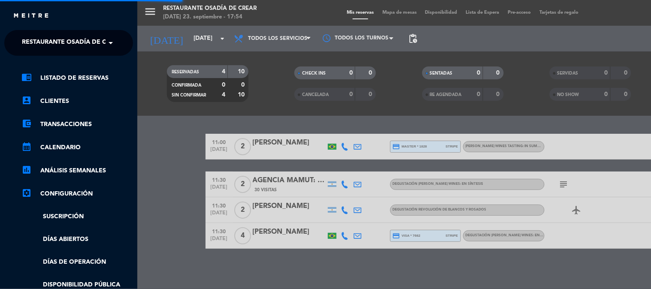
click at [55, 42] on span "Restaurante Osadía de Crear" at bounding box center [72, 43] width 100 height 18
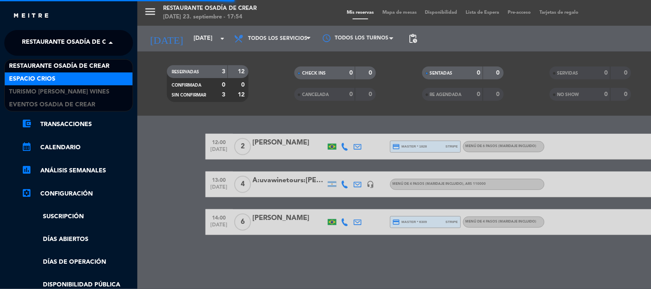
click at [52, 77] on span "Espacio Crios" at bounding box center [32, 79] width 46 height 10
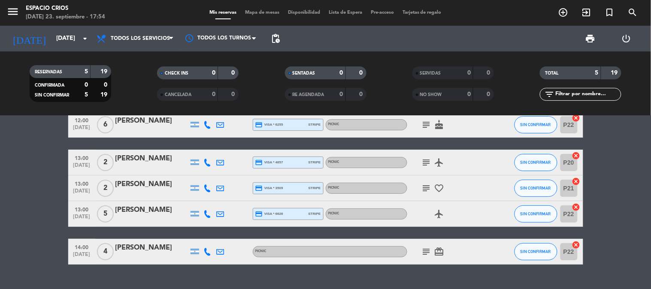
scroll to position [40, 0]
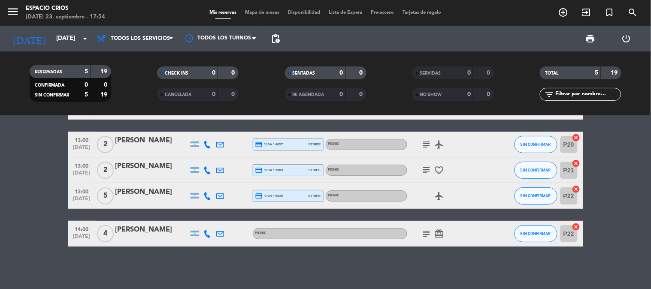
click at [426, 233] on icon "subject" at bounding box center [427, 234] width 10 height 10
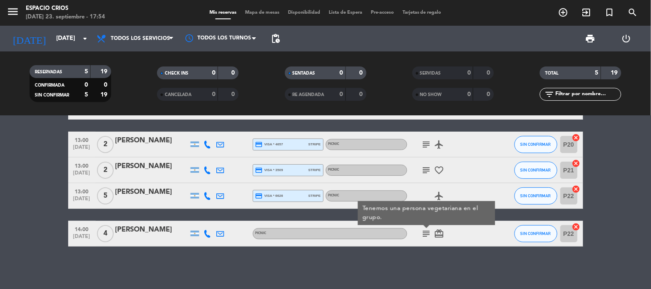
click at [139, 232] on div "[PERSON_NAME]" at bounding box center [152, 230] width 73 height 11
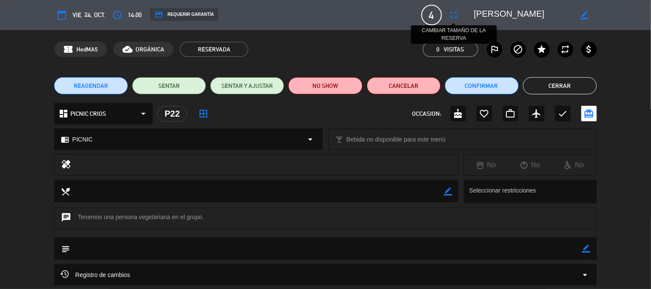
click at [461, 14] on button "fullscreen" at bounding box center [454, 14] width 15 height 15
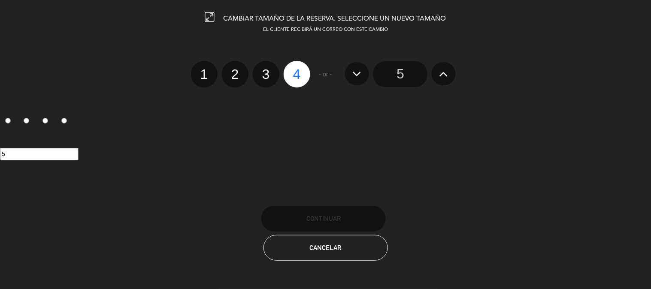
click at [445, 72] on icon at bounding box center [444, 74] width 9 height 14
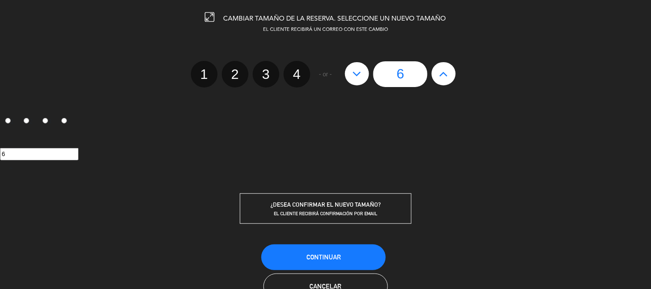
click at [445, 72] on icon at bounding box center [444, 74] width 9 height 14
type input "7"
click at [445, 72] on icon at bounding box center [444, 74] width 9 height 14
type input "8"
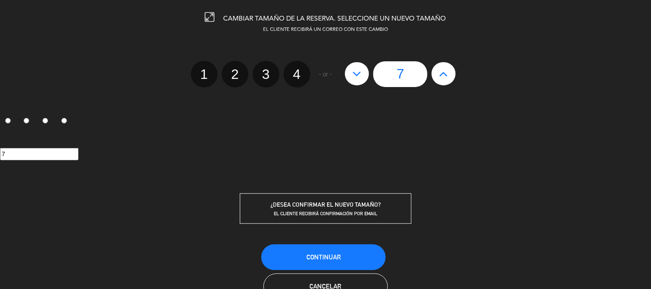
type input "8"
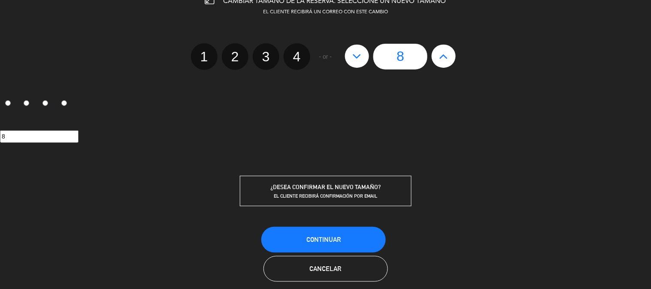
scroll to position [27, 0]
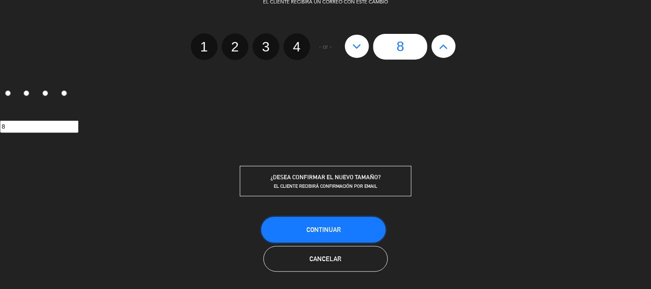
click at [364, 232] on button "Continuar" at bounding box center [323, 230] width 125 height 26
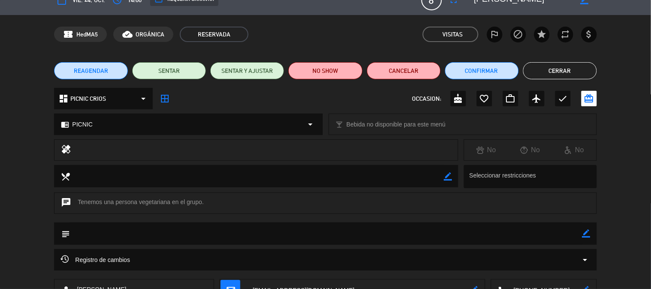
scroll to position [0, 0]
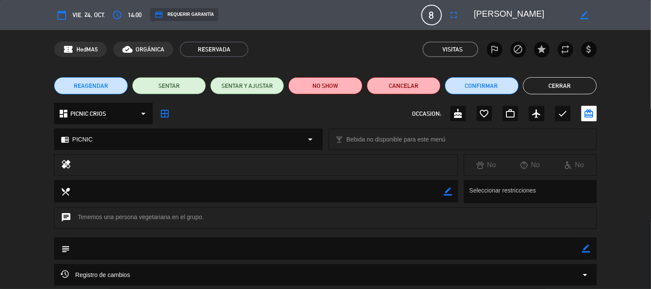
click at [565, 82] on button "Cerrar" at bounding box center [560, 85] width 74 height 17
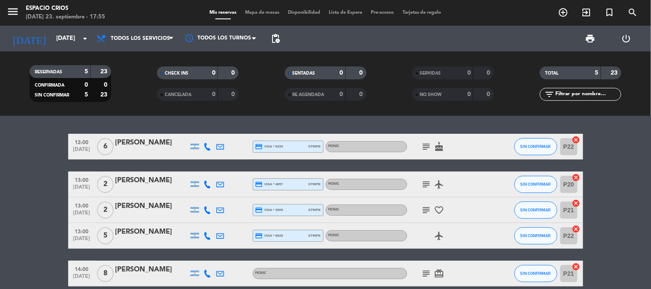
click at [616, 188] on bookings-row "12:00 [DATE] 6 [PERSON_NAME] credit_card visa * 6255 stripe PICNIC subject cake…" at bounding box center [325, 210] width 651 height 153
